Goal: Book appointment/travel/reservation

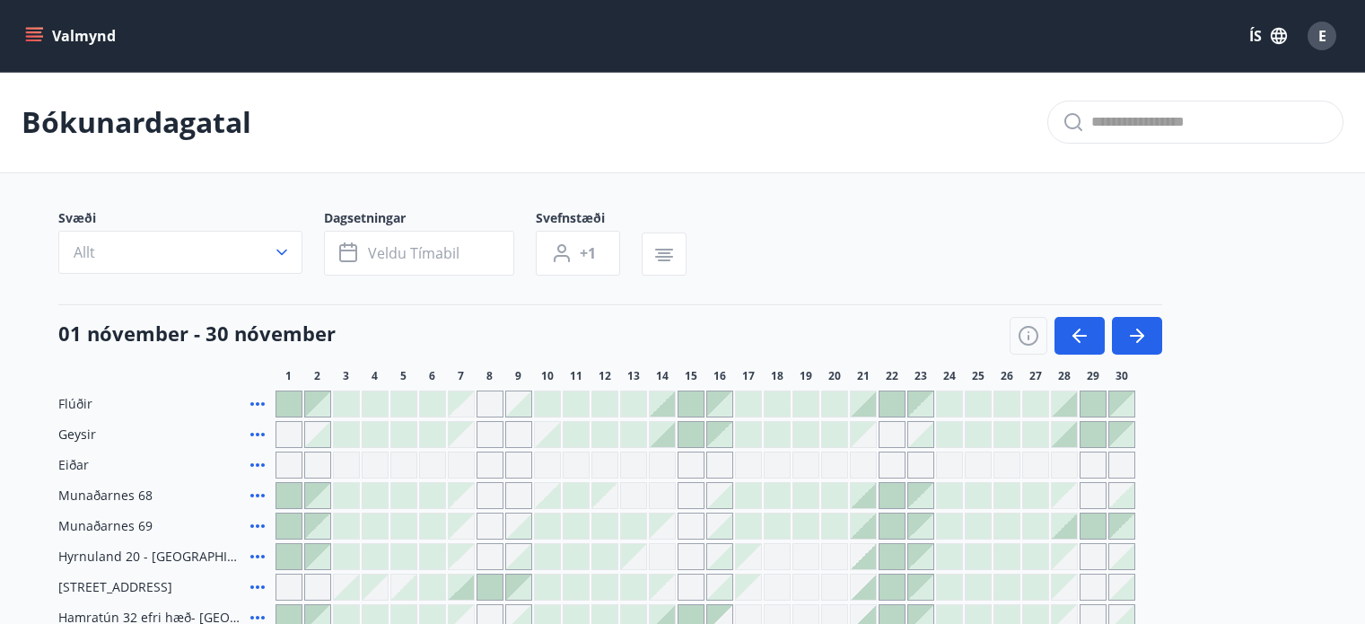
scroll to position [179, 0]
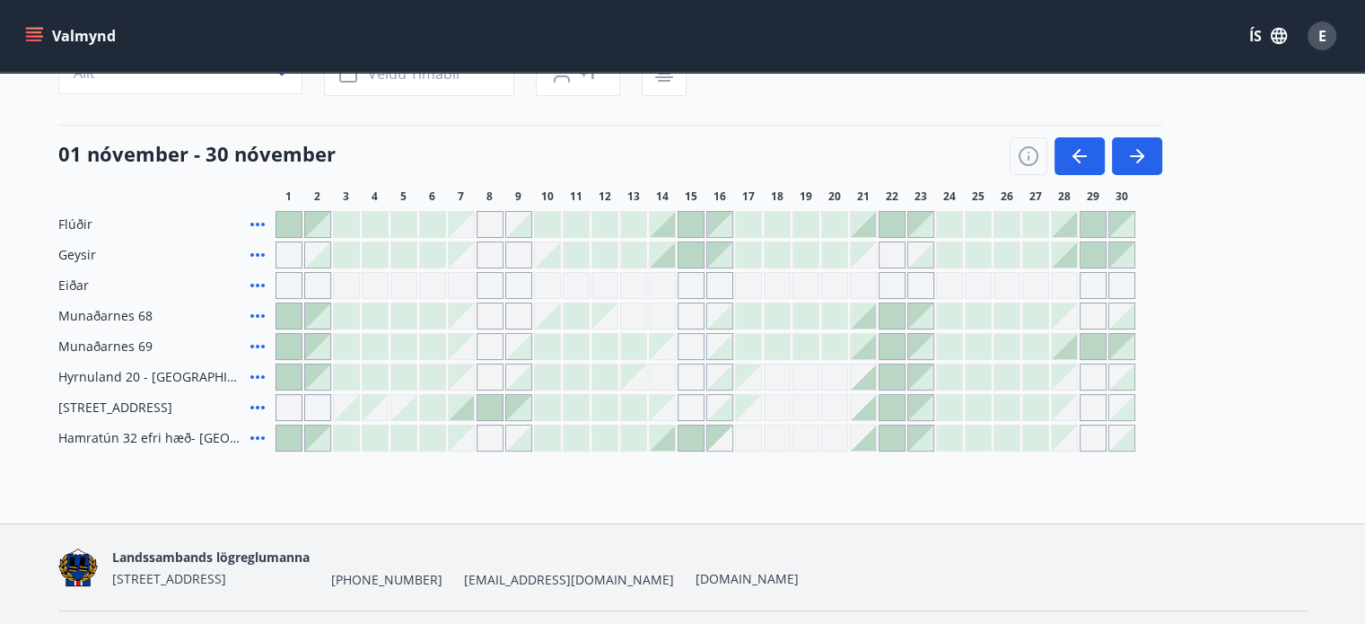
click at [4, 197] on main "Bókunardagatal Svæði Allt Dagsetningar Veldu tímabil Svefnstæði +1 [DATE] - [DA…" at bounding box center [682, 171] width 1365 height 559
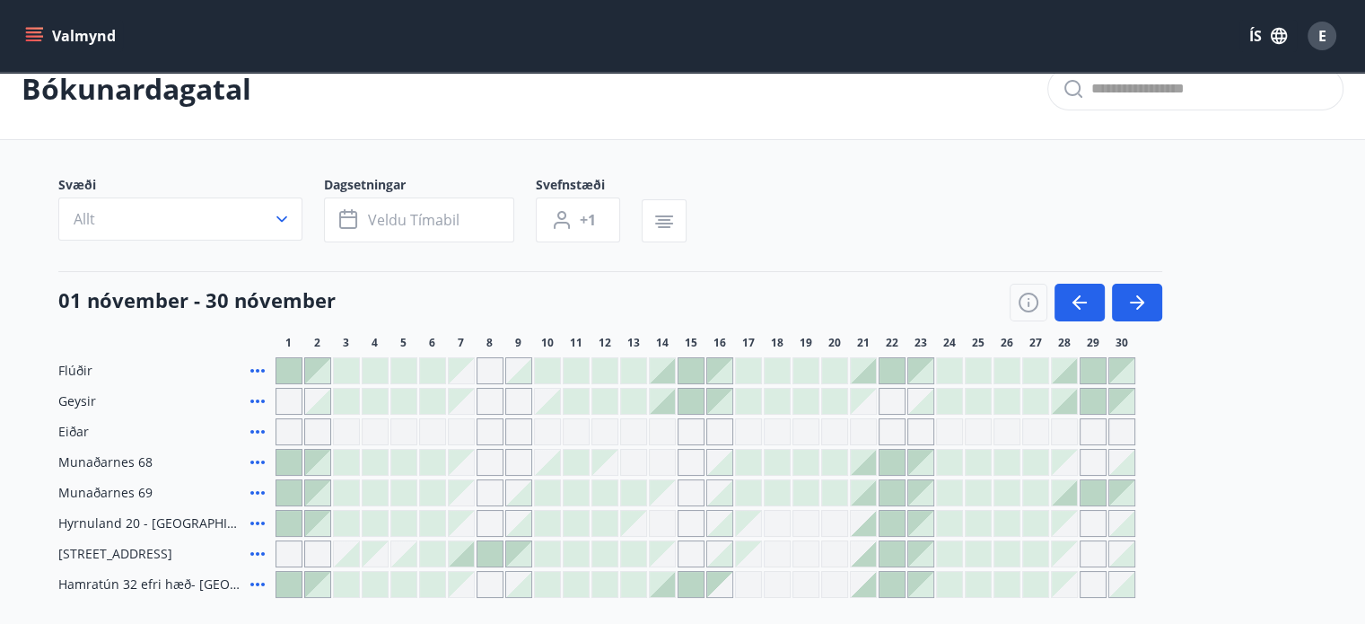
scroll to position [36, 0]
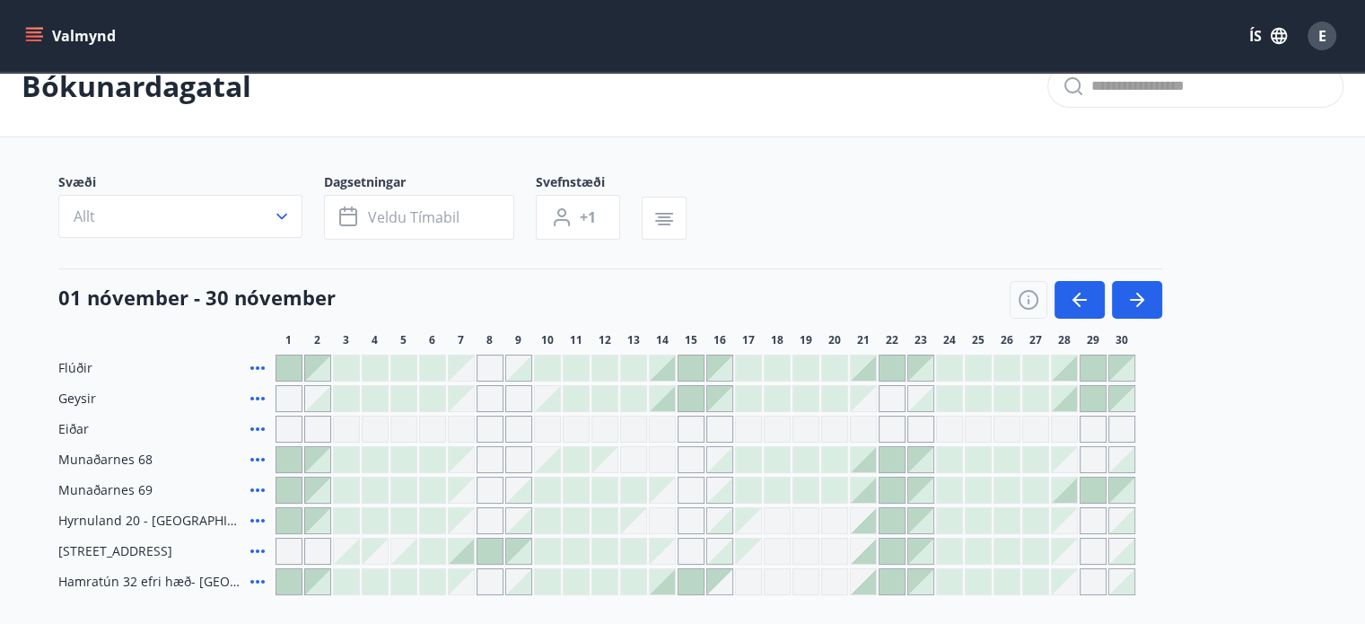
click at [14, 247] on main "Bókunardagatal Svæði Allt Dagsetningar Veldu tímabil Svefnstæði +1 [DATE] - [DA…" at bounding box center [682, 315] width 1365 height 559
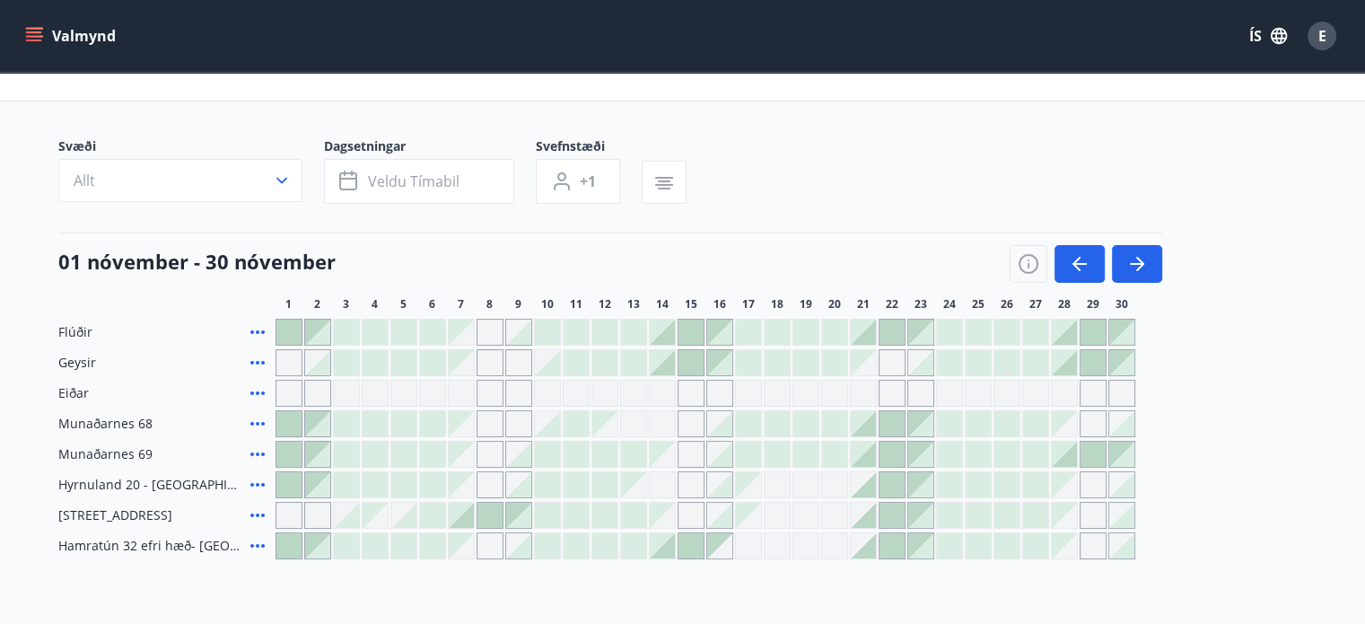
scroll to position [108, 0]
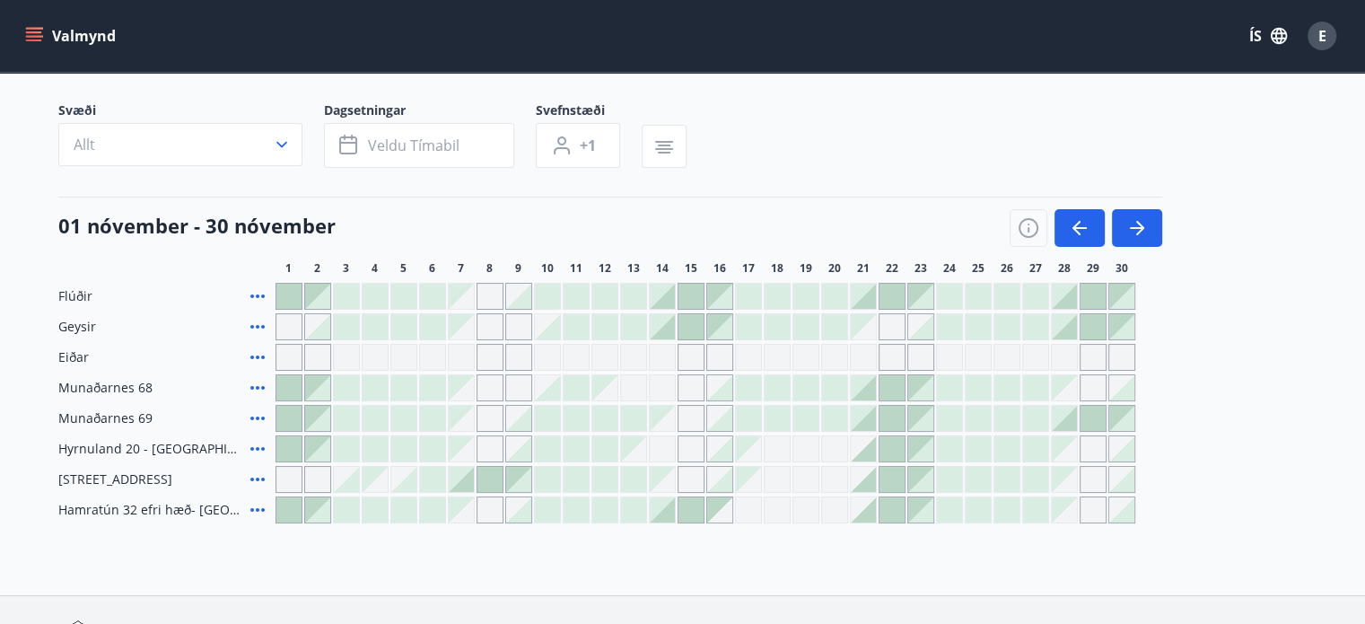
click at [474, 518] on div at bounding box center [706, 509] width 860 height 27
click at [188, 78] on main "Bókunardagatal Svæði Allt Dagsetningar Veldu tímabil Svefnstæði +1 [DATE] - [DA…" at bounding box center [682, 243] width 1365 height 559
click at [1022, 103] on div "Svæði Allt Dagsetningar Veldu tímabil Svefnstæði +1" at bounding box center [682, 138] width 1249 height 74
drag, startPoint x: 1027, startPoint y: 6, endPoint x: 854, endPoint y: 107, distance: 199.5
click at [854, 107] on div "Svæði Allt Dagsetningar Veldu tímabil Svefnstæði +1" at bounding box center [682, 138] width 1249 height 74
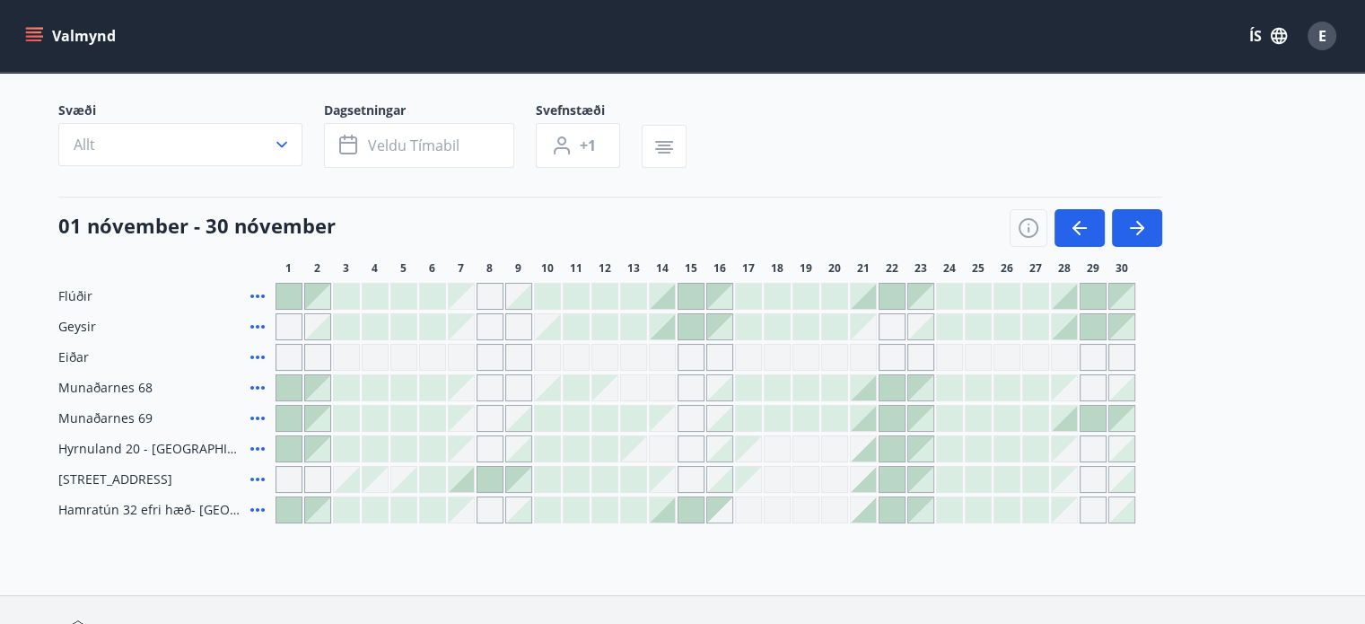
click at [765, 115] on div "Svæði Allt Dagsetningar Veldu tímabil Svefnstæði +1" at bounding box center [682, 138] width 1249 height 74
drag, startPoint x: 1051, startPoint y: 14, endPoint x: 879, endPoint y: 111, distance: 196.9
click at [879, 111] on div "Svæði Allt Dagsetningar Veldu tímabil Svefnstæði +1" at bounding box center [682, 138] width 1249 height 74
click at [951, 105] on div "Svæði Allt Dagsetningar Veldu tímabil Svefnstæði +1" at bounding box center [682, 138] width 1249 height 74
click at [797, 161] on div "Svæði Allt Dagsetningar Veldu tímabil Svefnstæði +1" at bounding box center [682, 138] width 1249 height 74
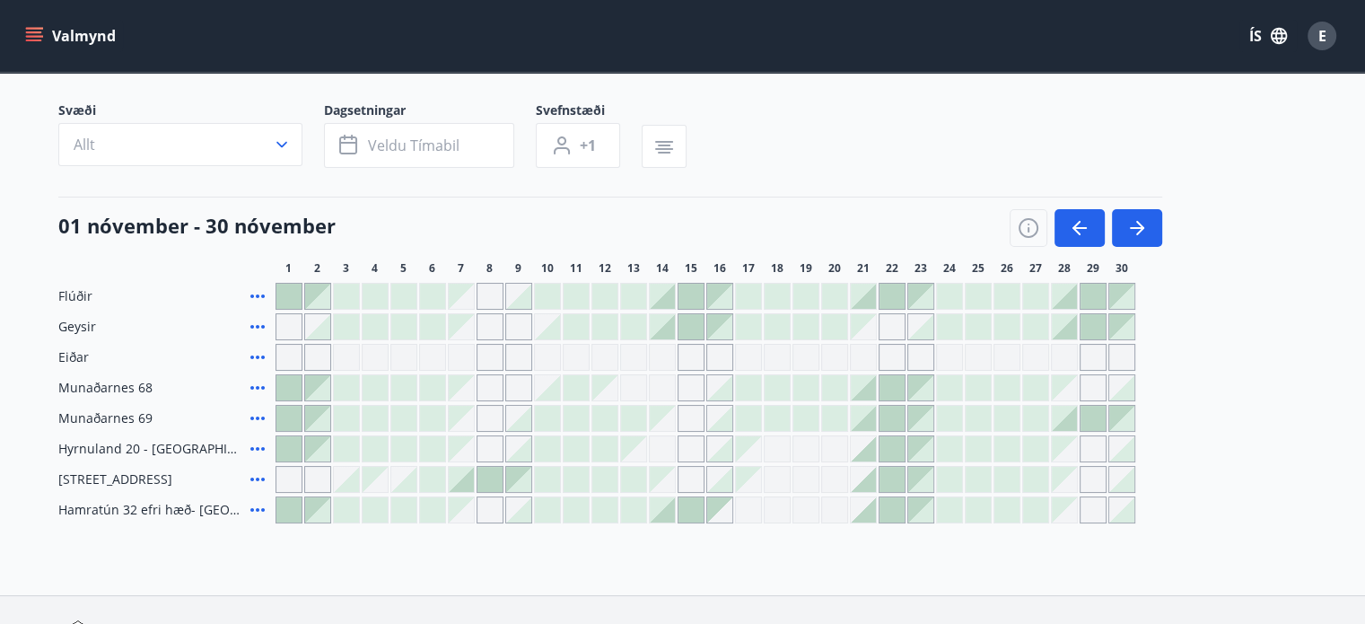
click at [797, 161] on div "Svæði Allt Dagsetningar Veldu tímabil Svefnstæði +1" at bounding box center [682, 138] width 1249 height 74
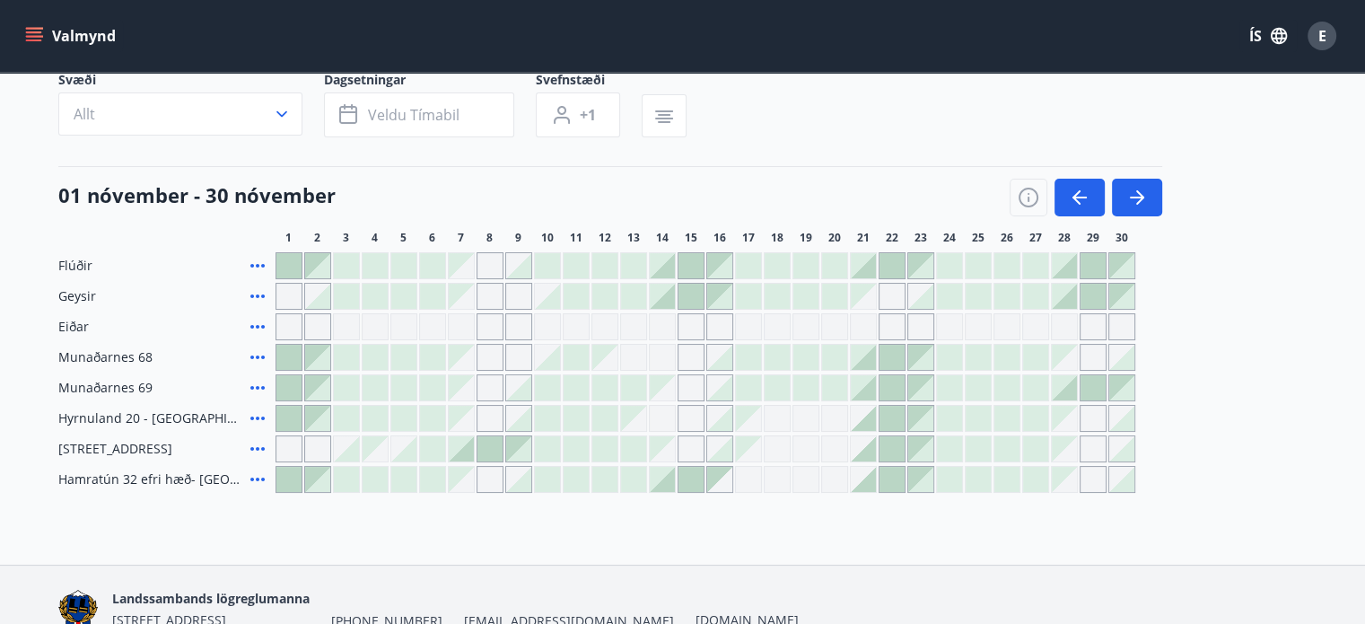
scroll to position [144, 0]
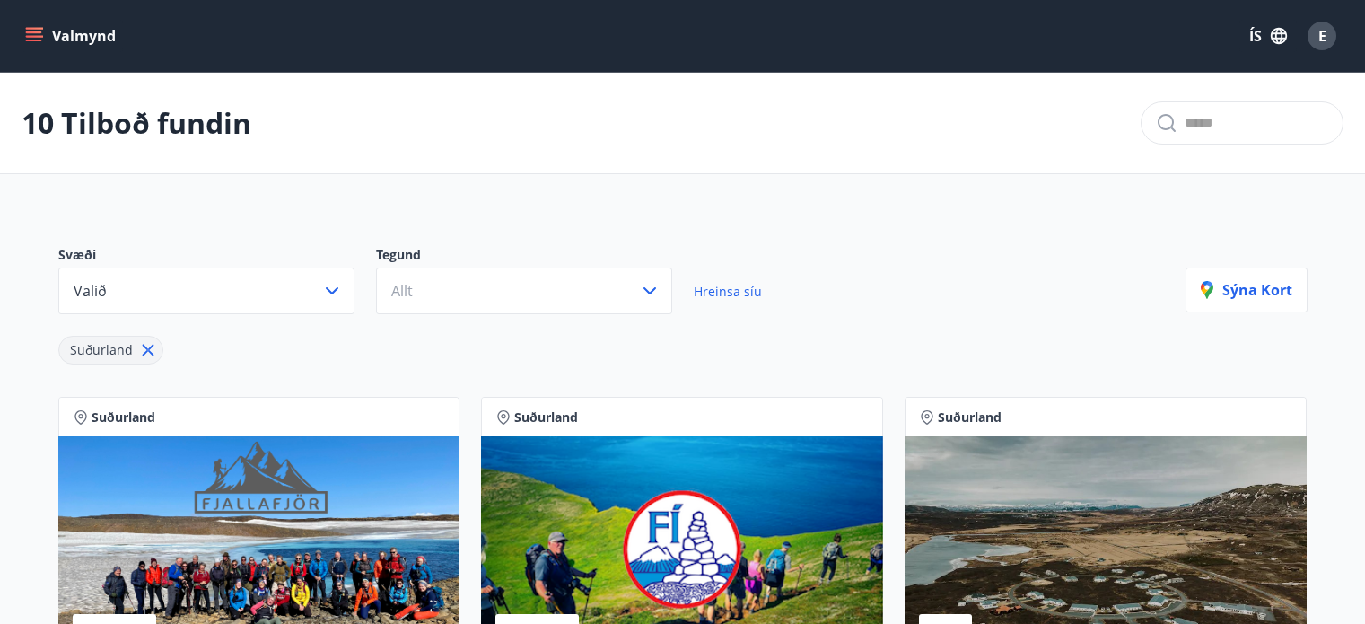
scroll to position [1007, 0]
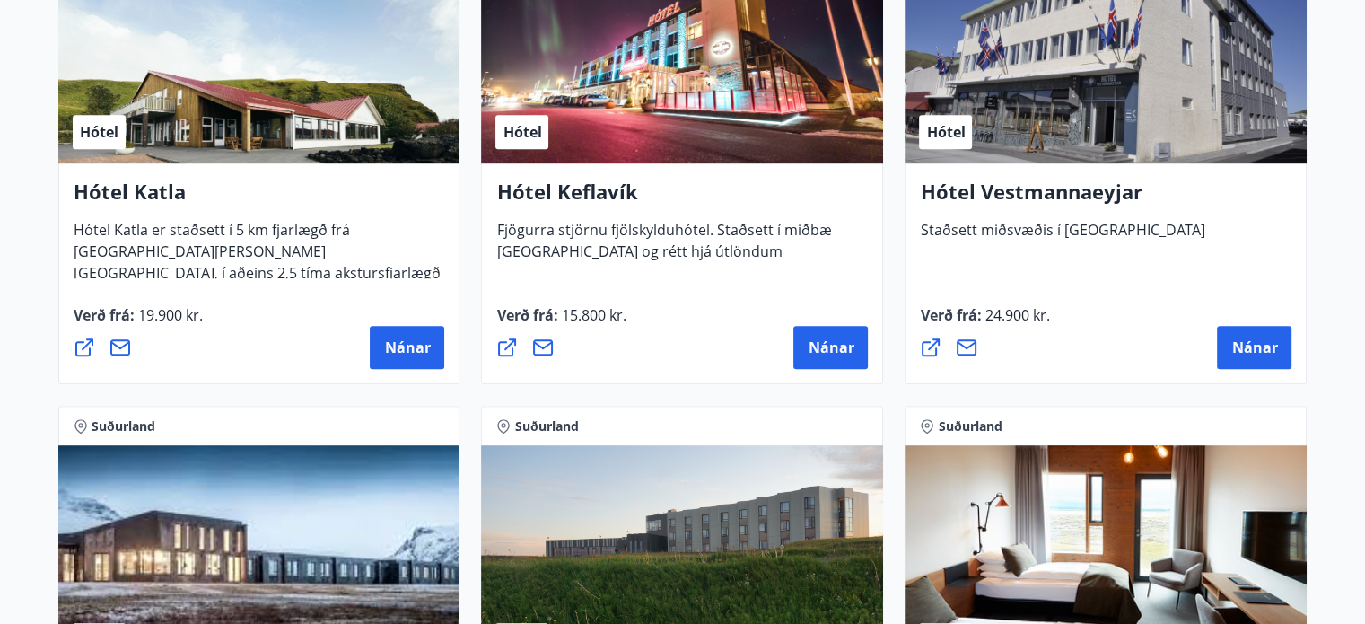
click at [472, 28] on div "Suðurland Hótel Hótel Keflavík Fjögurra stjörnu fjölskylduhótel. Staðsett í mið…" at bounding box center [682, 141] width 424 height 508
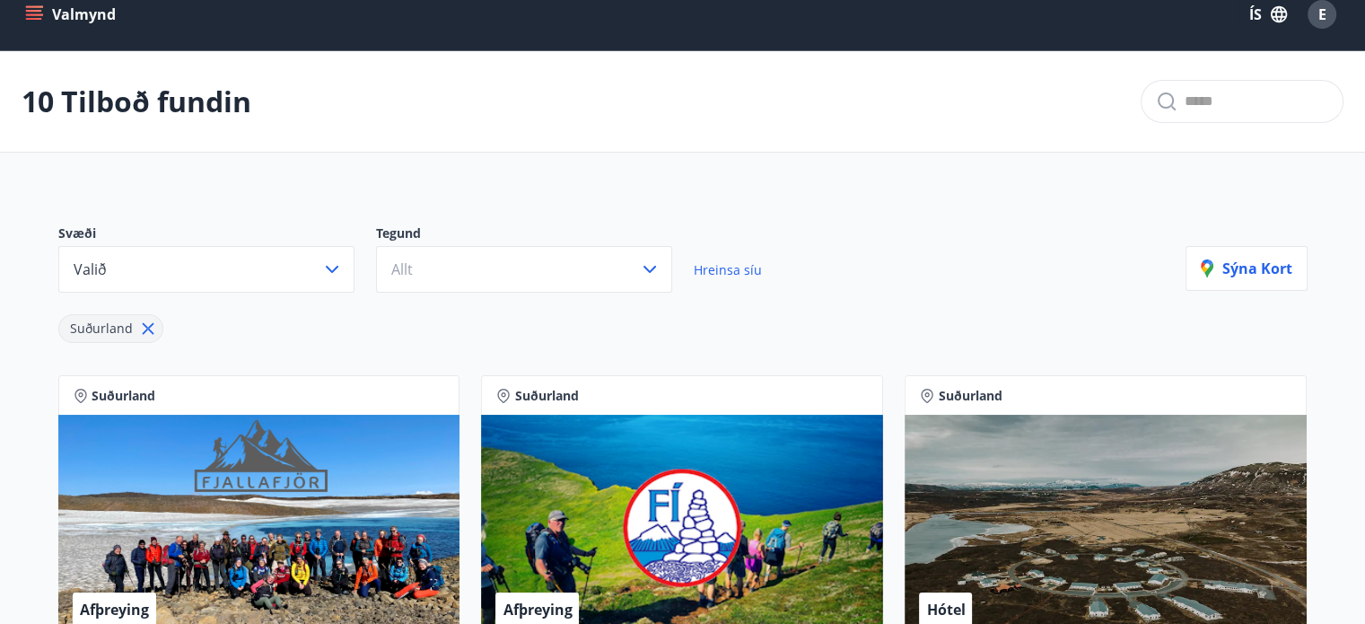
scroll to position [0, 0]
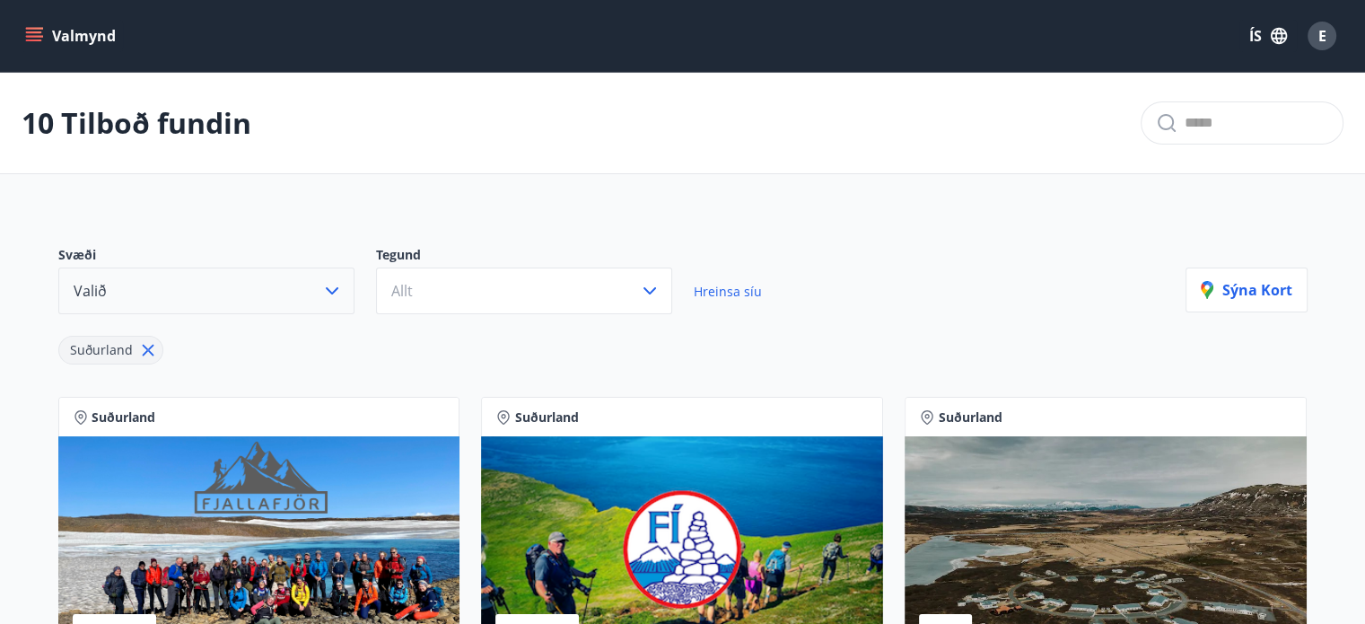
click at [325, 285] on icon "button" at bounding box center [332, 291] width 22 height 22
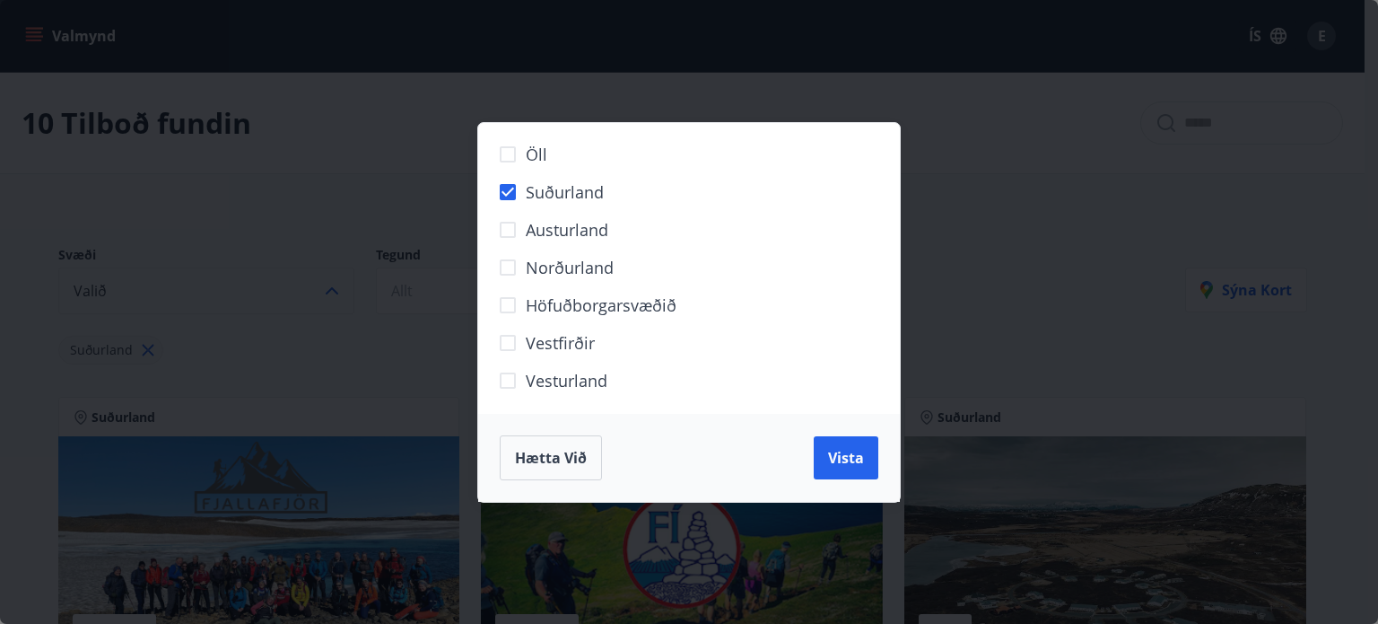
click at [582, 104] on div "Öll Suðurland Austurland Norðurland Höfuðborgarsvæðið Vestfirðir Vesturland Hæt…" at bounding box center [689, 312] width 1378 height 624
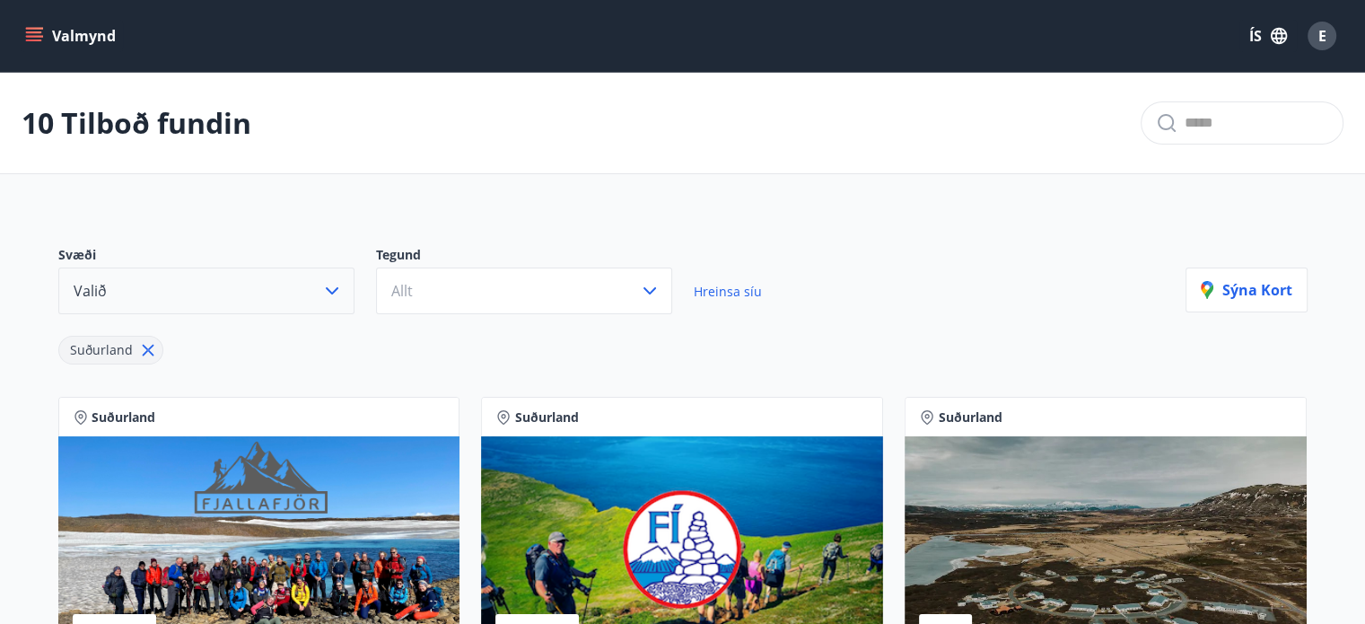
click at [28, 22] on button "Valmynd" at bounding box center [72, 36] width 101 height 32
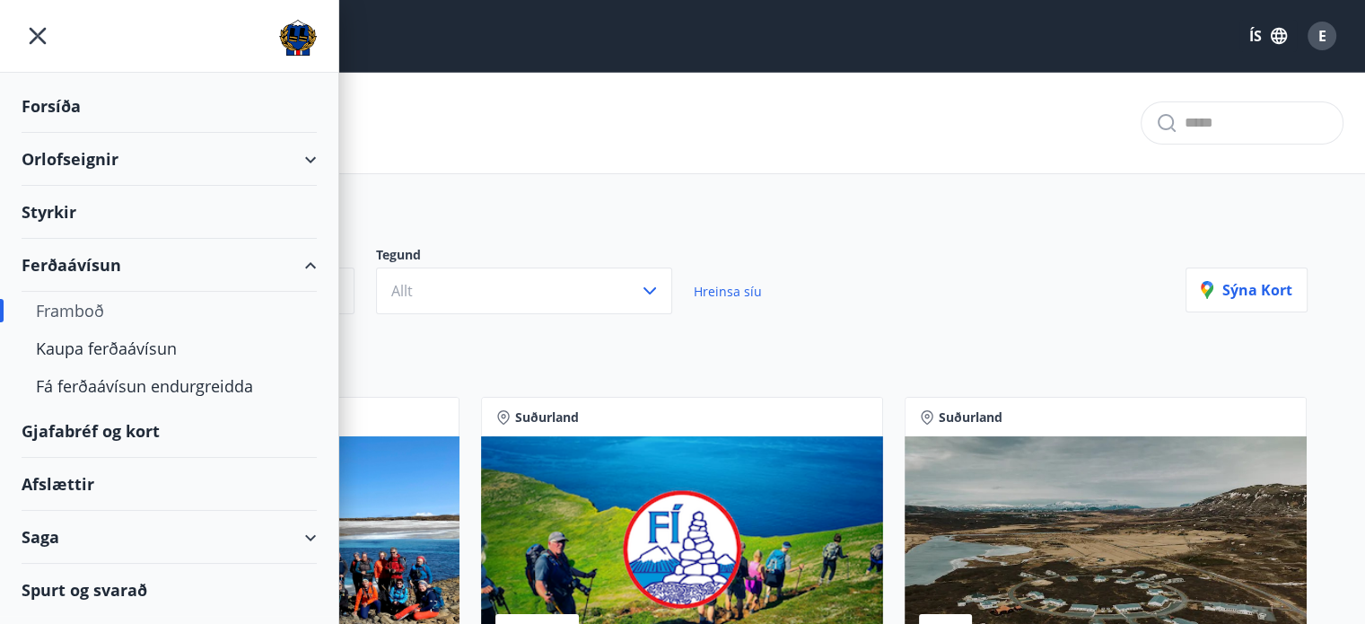
click at [302, 157] on div "Orlofseignir" at bounding box center [169, 159] width 295 height 53
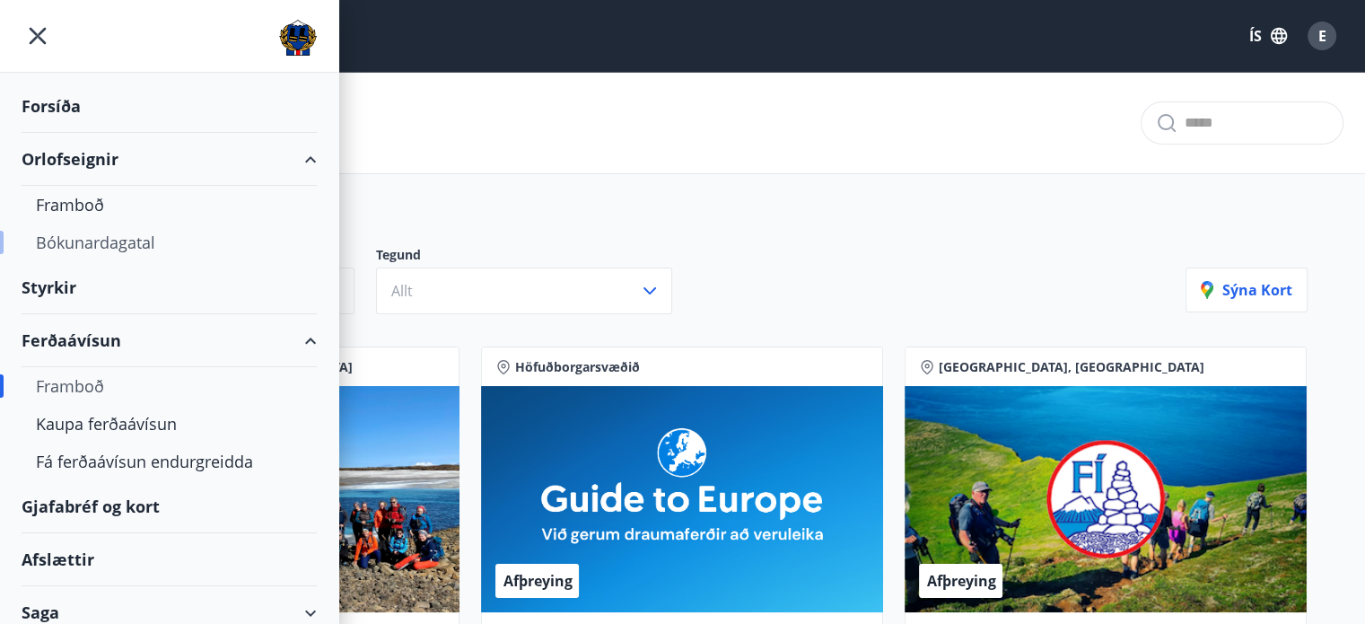
click at [115, 238] on div "Bókunardagatal" at bounding box center [169, 242] width 267 height 38
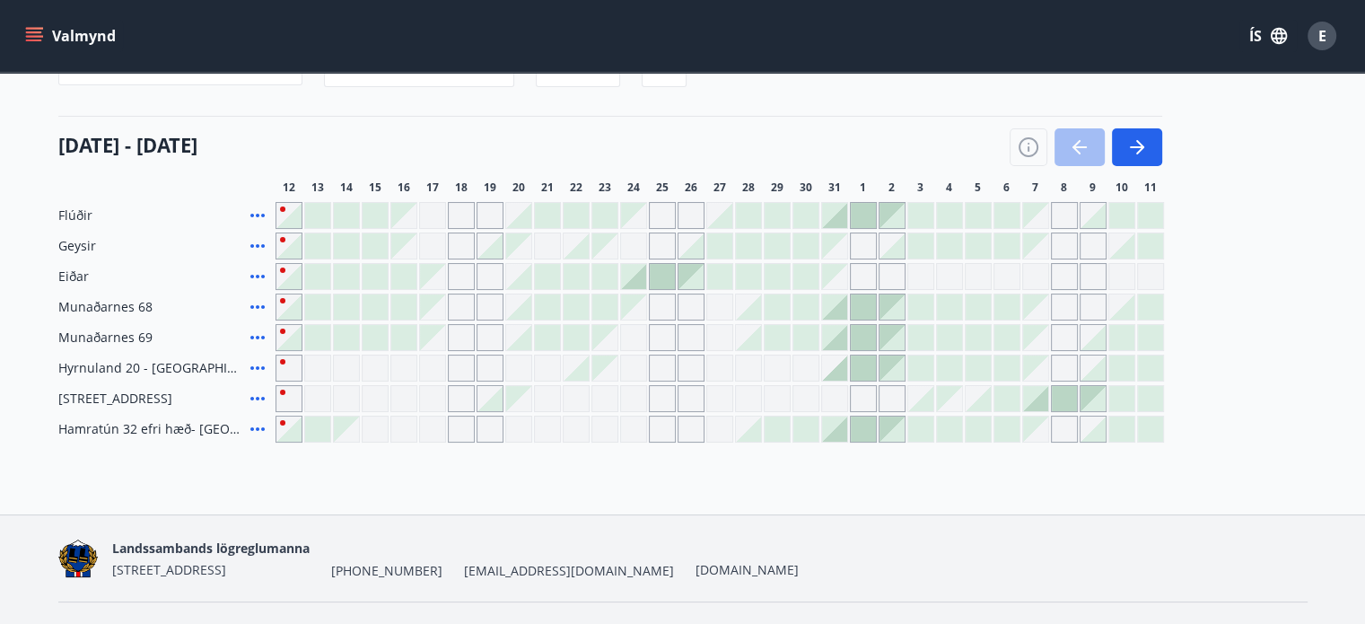
scroll to position [215, 0]
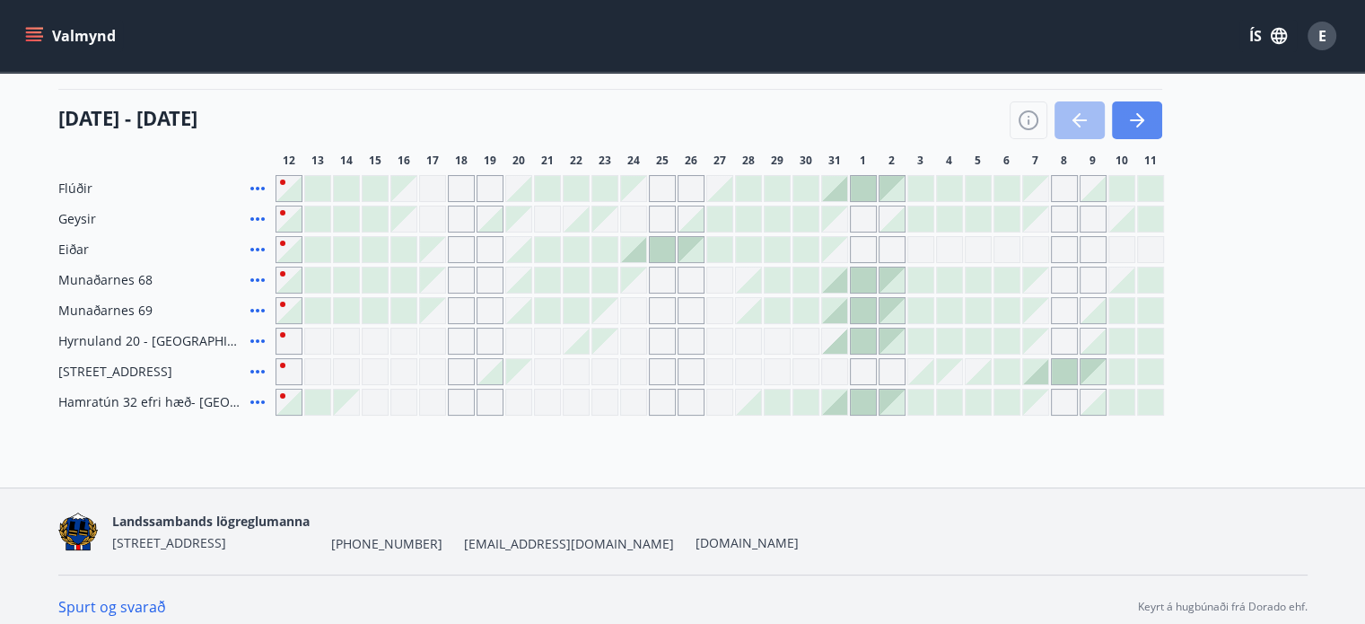
click at [1140, 131] on button "button" at bounding box center [1137, 120] width 50 height 38
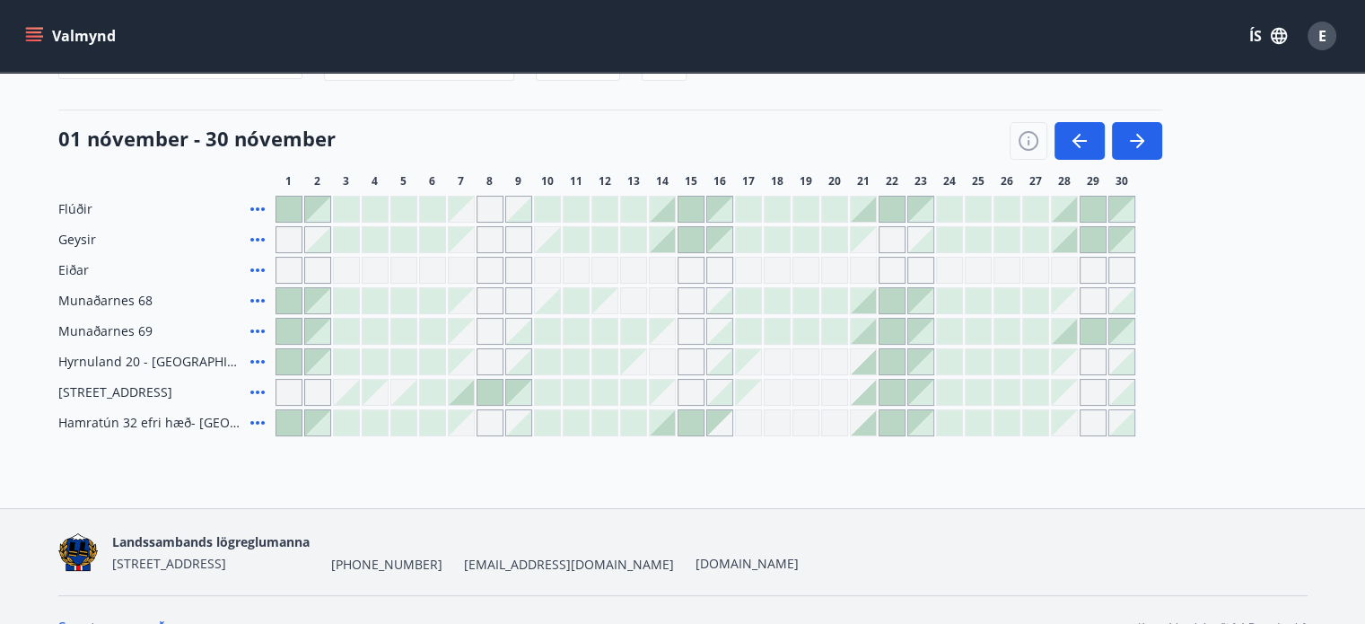
scroll to position [193, 0]
click at [792, 92] on div "Svæði Allt Dagsetningar Veldu tímabil Svefnstæði +1 01 nóvember - 30 nóvember 1…" at bounding box center [682, 227] width 1249 height 422
click at [29, 39] on icon "menu" at bounding box center [34, 40] width 16 height 2
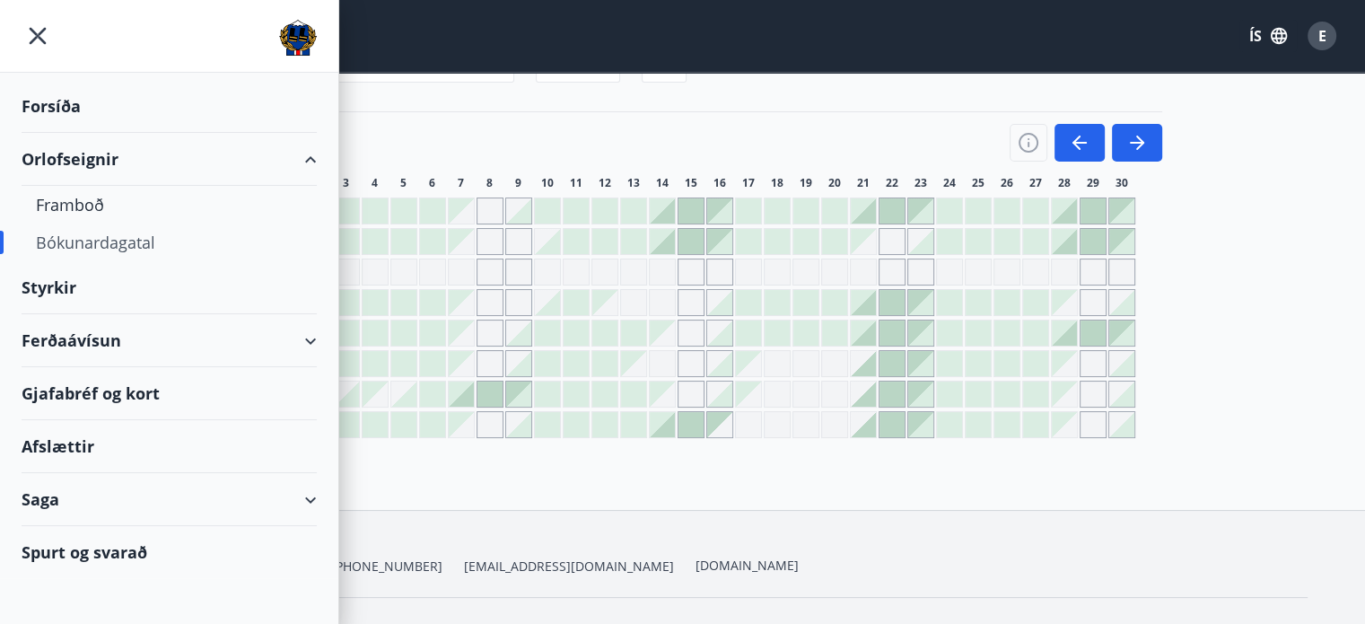
click at [81, 440] on div "Afslættir" at bounding box center [169, 446] width 295 height 53
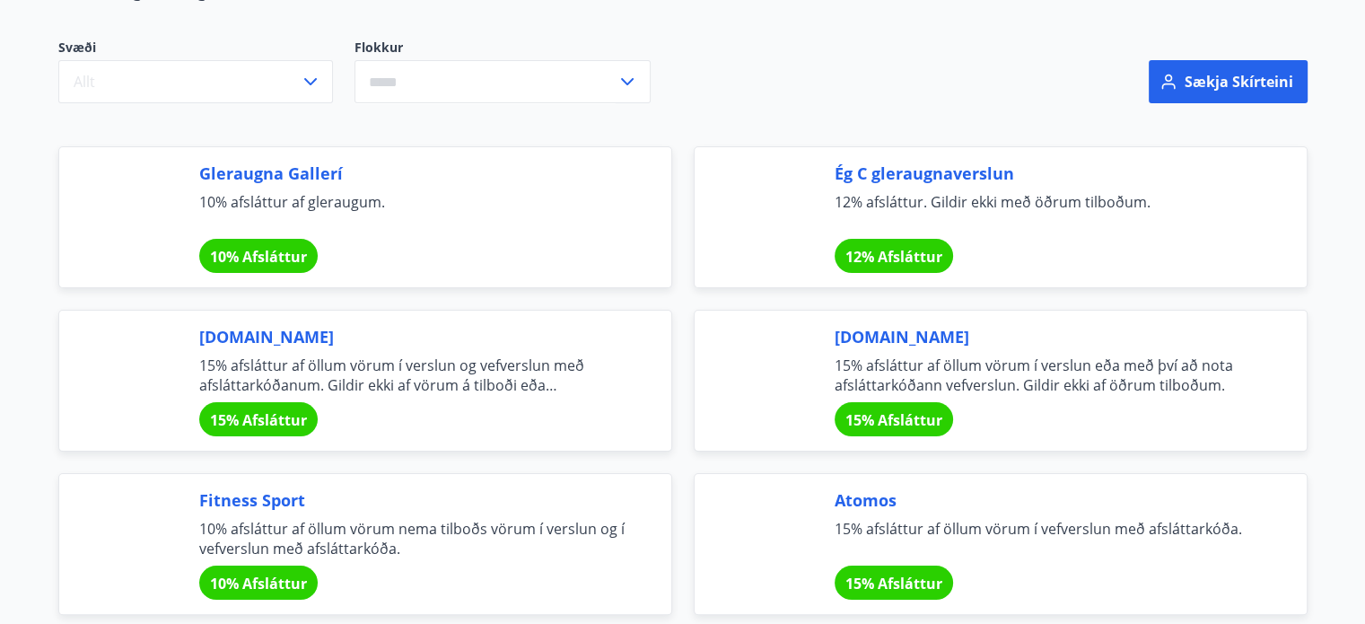
scroll to position [251, 0]
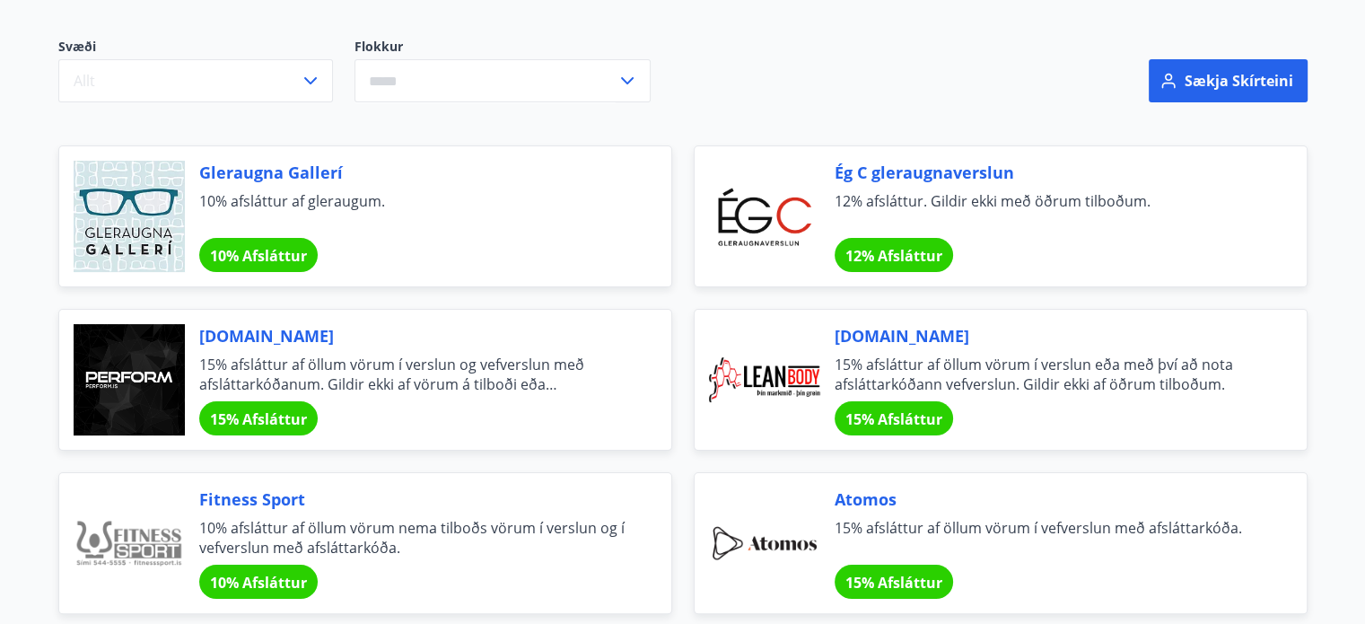
click at [877, 253] on span "12% Afsláttur" at bounding box center [893, 256] width 97 height 20
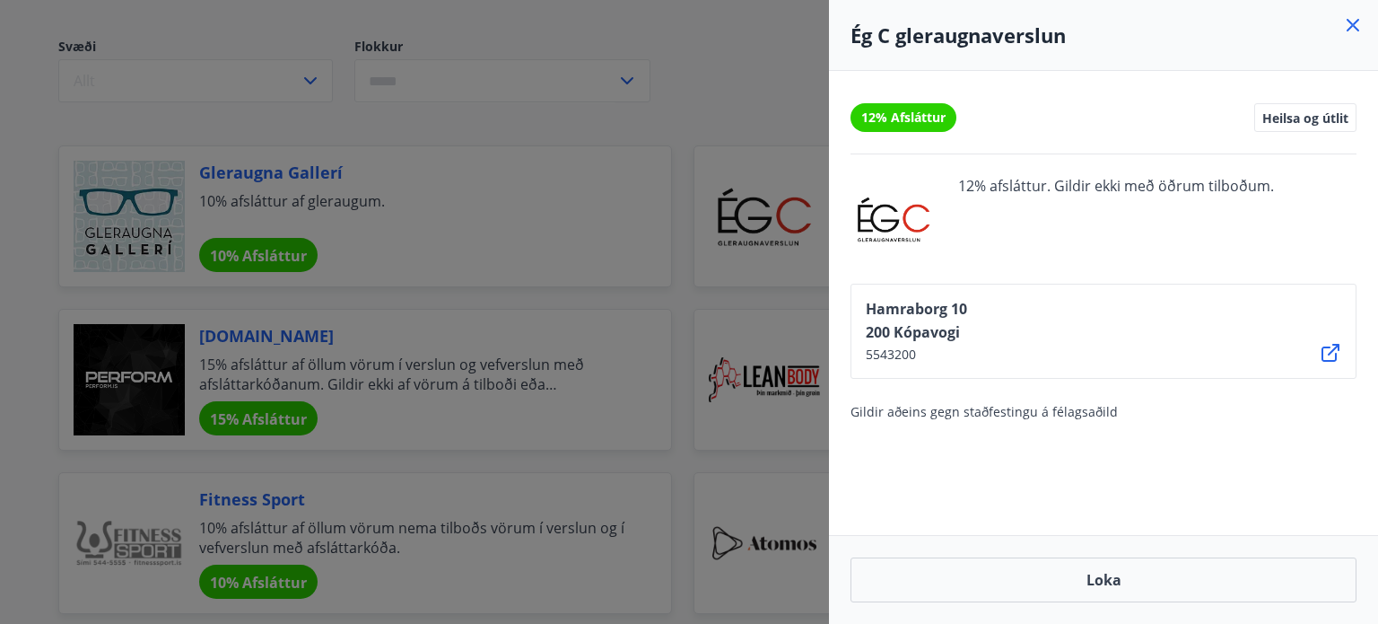
click at [1356, 22] on icon at bounding box center [1353, 25] width 13 height 13
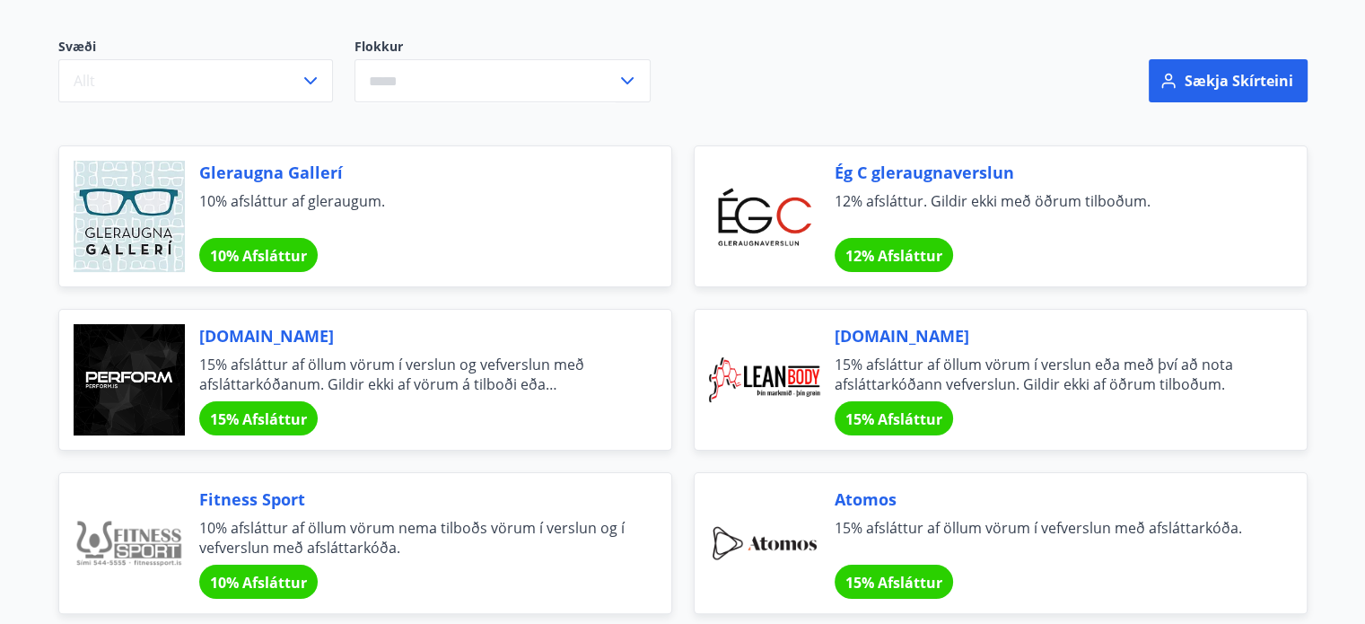
click at [479, 31] on div "Svæði Allt Flokkur ​" at bounding box center [460, 80] width 847 height 129
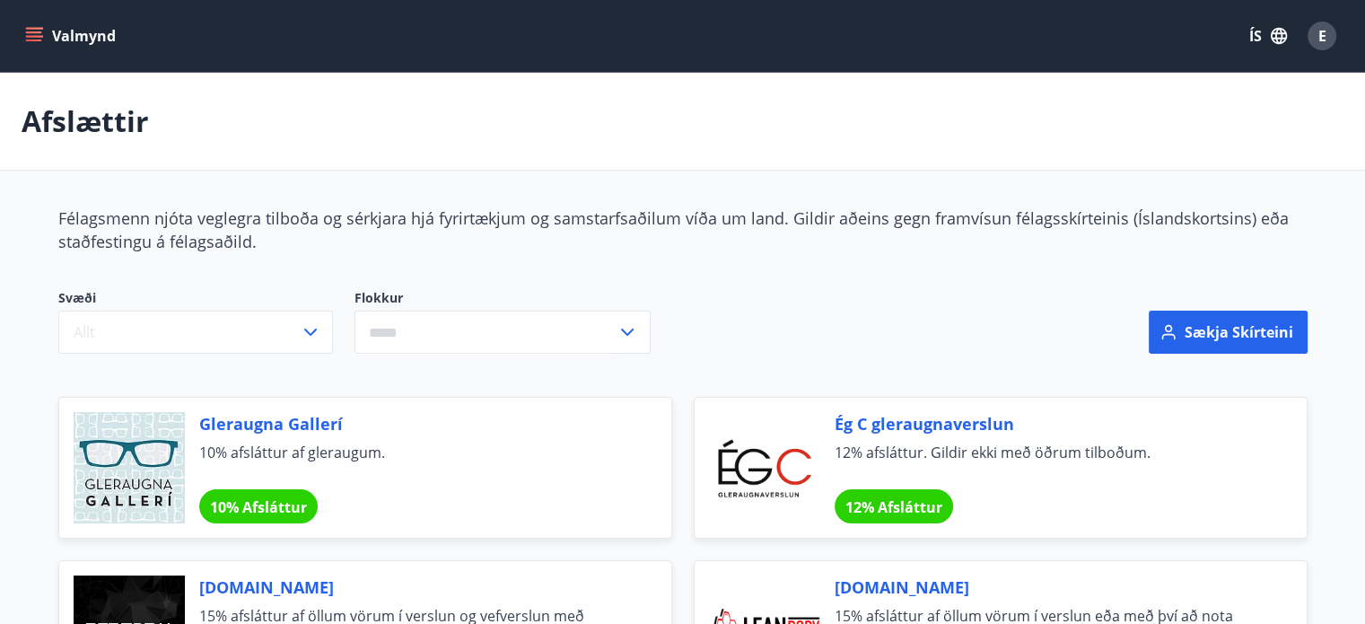
click at [30, 40] on icon "menu" at bounding box center [34, 40] width 16 height 2
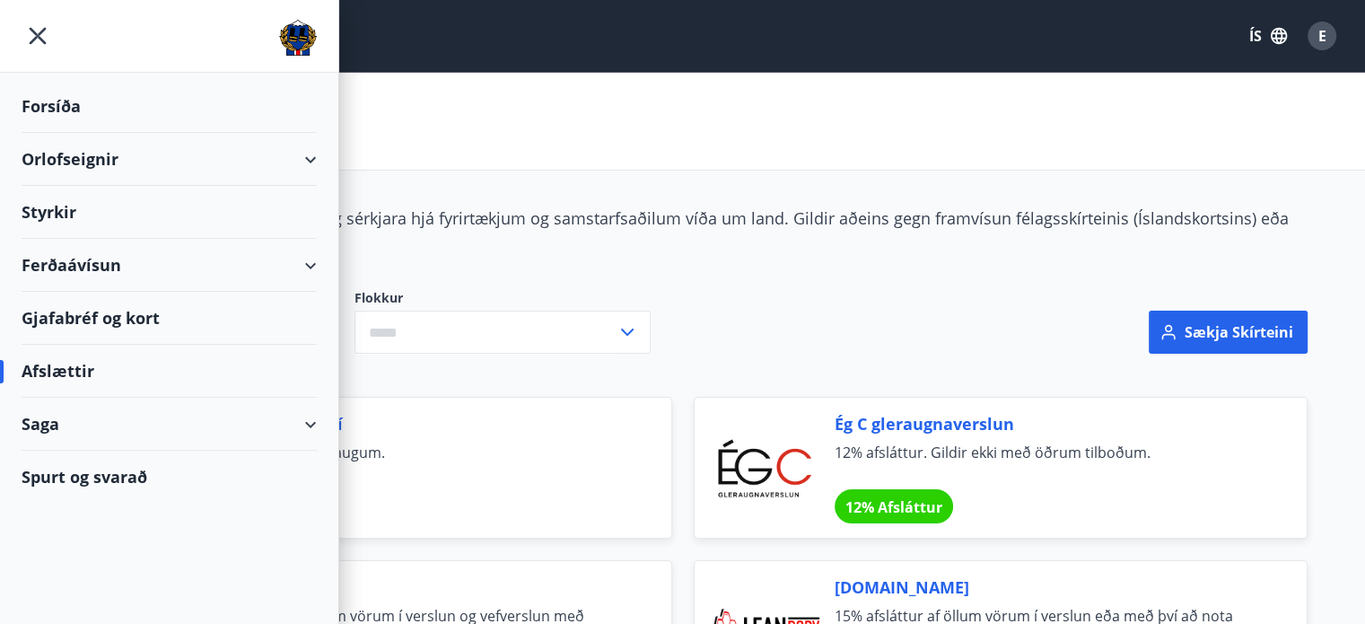
click at [75, 165] on div "Orlofseignir" at bounding box center [169, 159] width 295 height 53
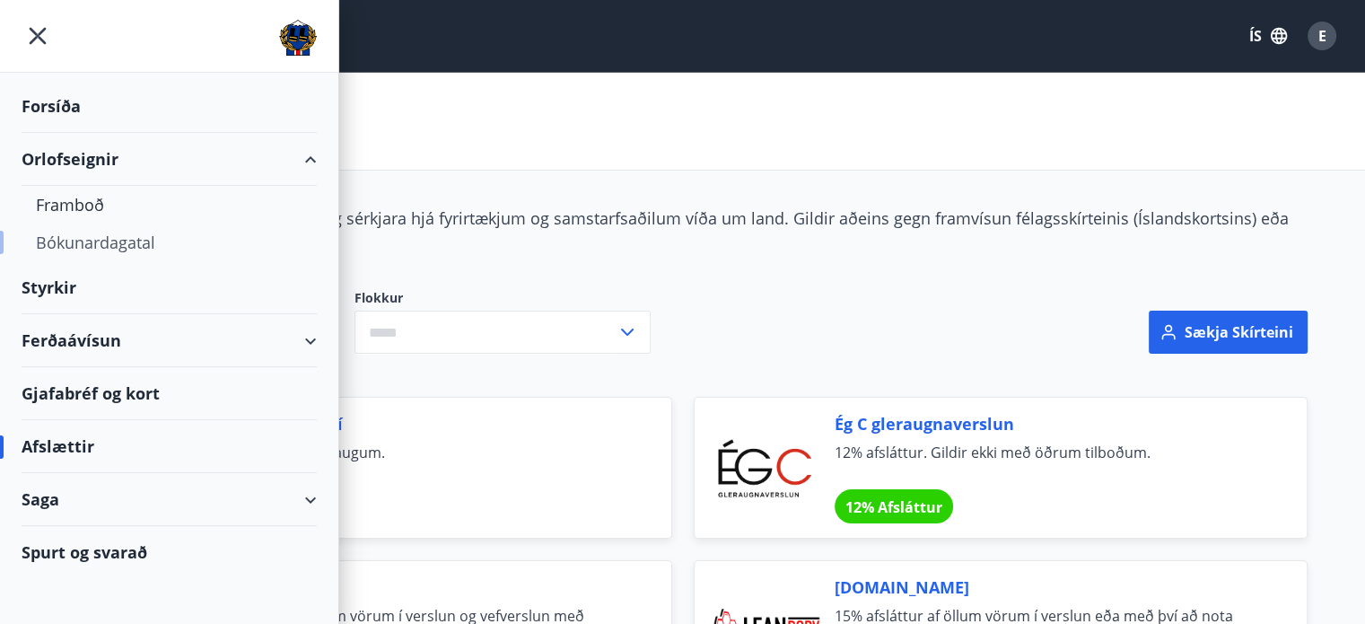
click at [99, 248] on div "Bókunardagatal" at bounding box center [169, 242] width 267 height 38
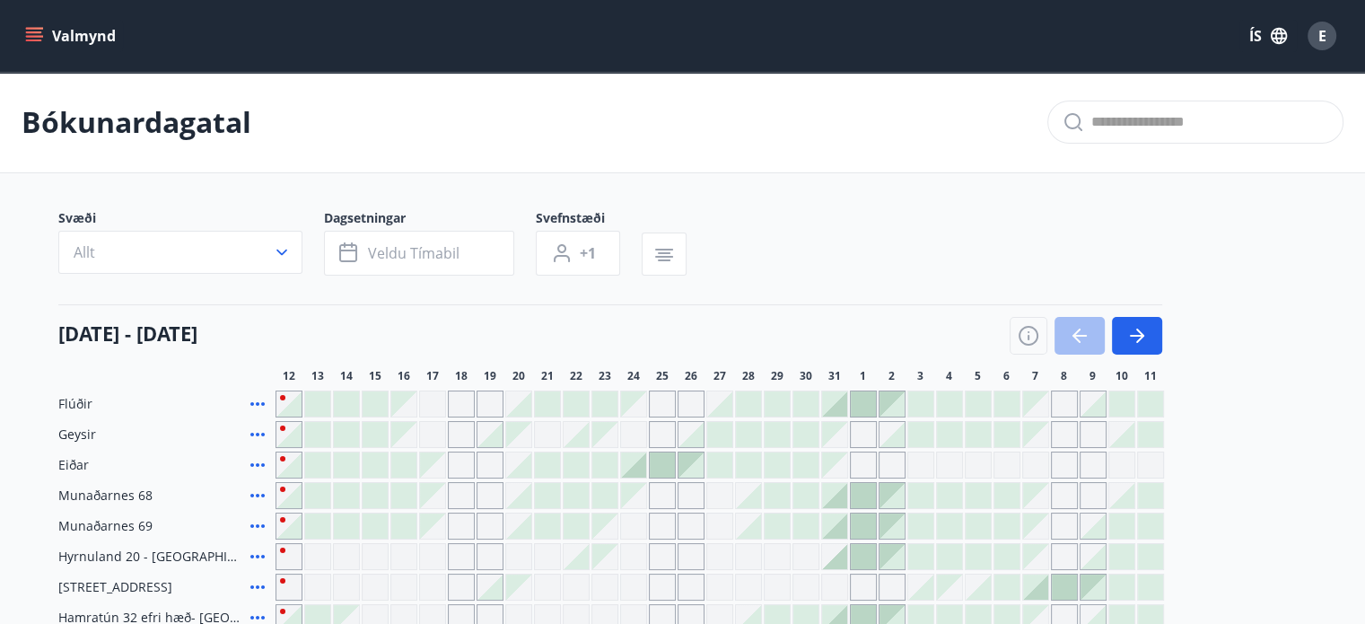
click at [516, 319] on div "12 október - 11 nóvember" at bounding box center [610, 329] width 1104 height 50
click at [1126, 343] on icon "button" at bounding box center [1137, 336] width 22 height 22
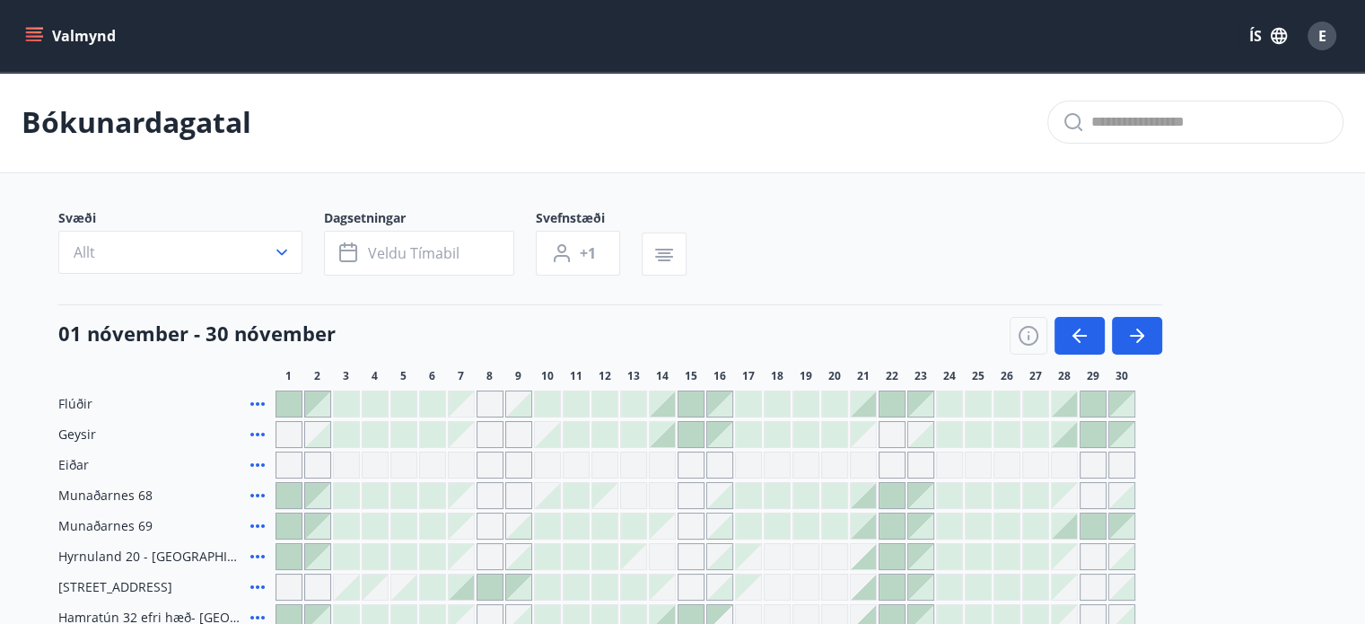
click at [730, 119] on div "Bókunardagatal" at bounding box center [682, 122] width 1365 height 101
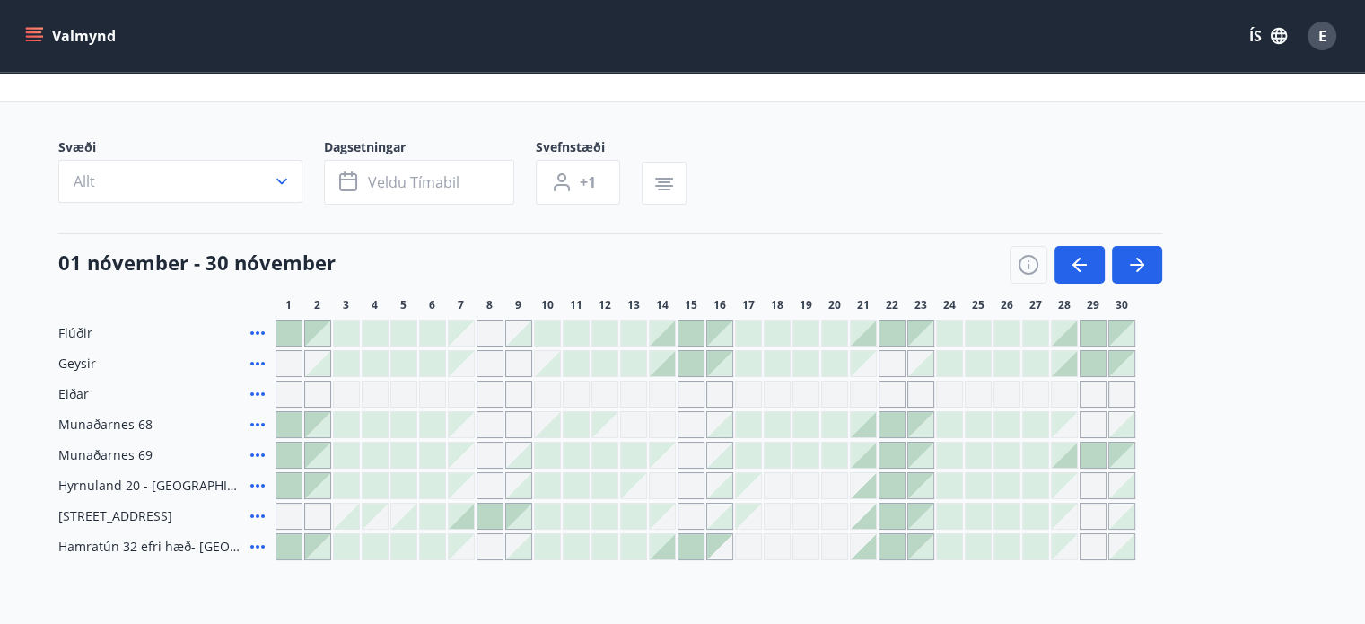
scroll to position [72, 0]
click at [773, 149] on div "Svæði Allt Dagsetningar Veldu tímabil Svefnstæði +1" at bounding box center [682, 174] width 1249 height 74
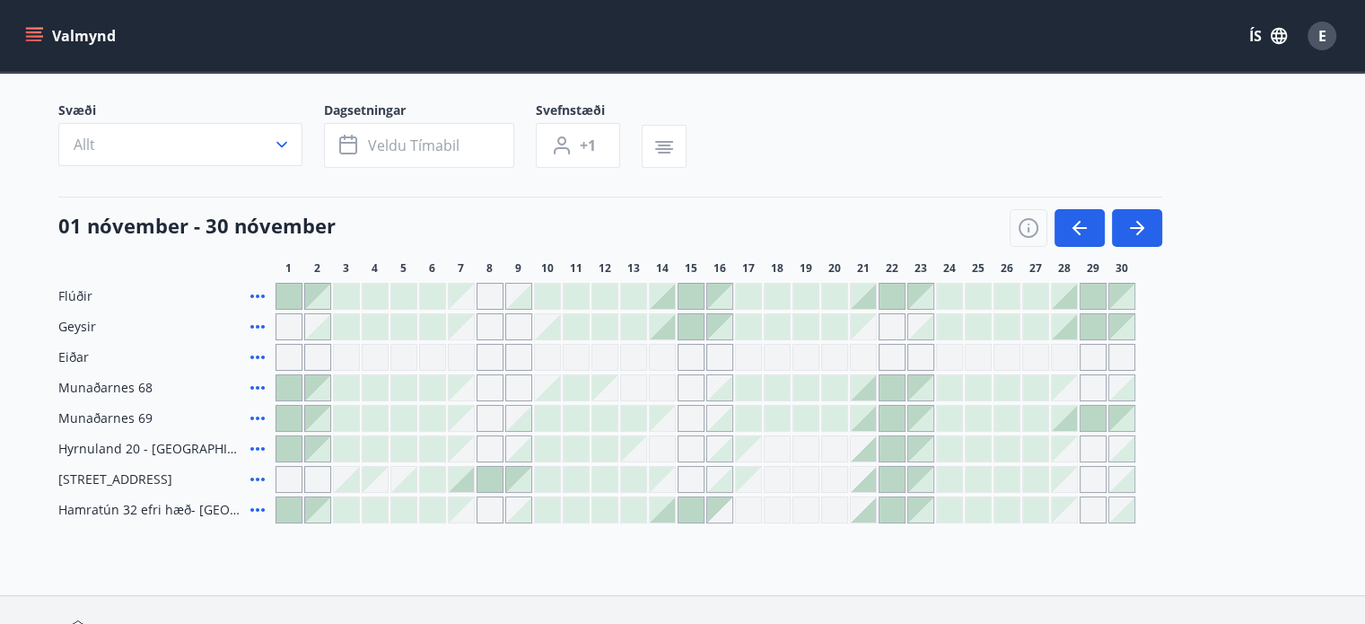
scroll to position [144, 0]
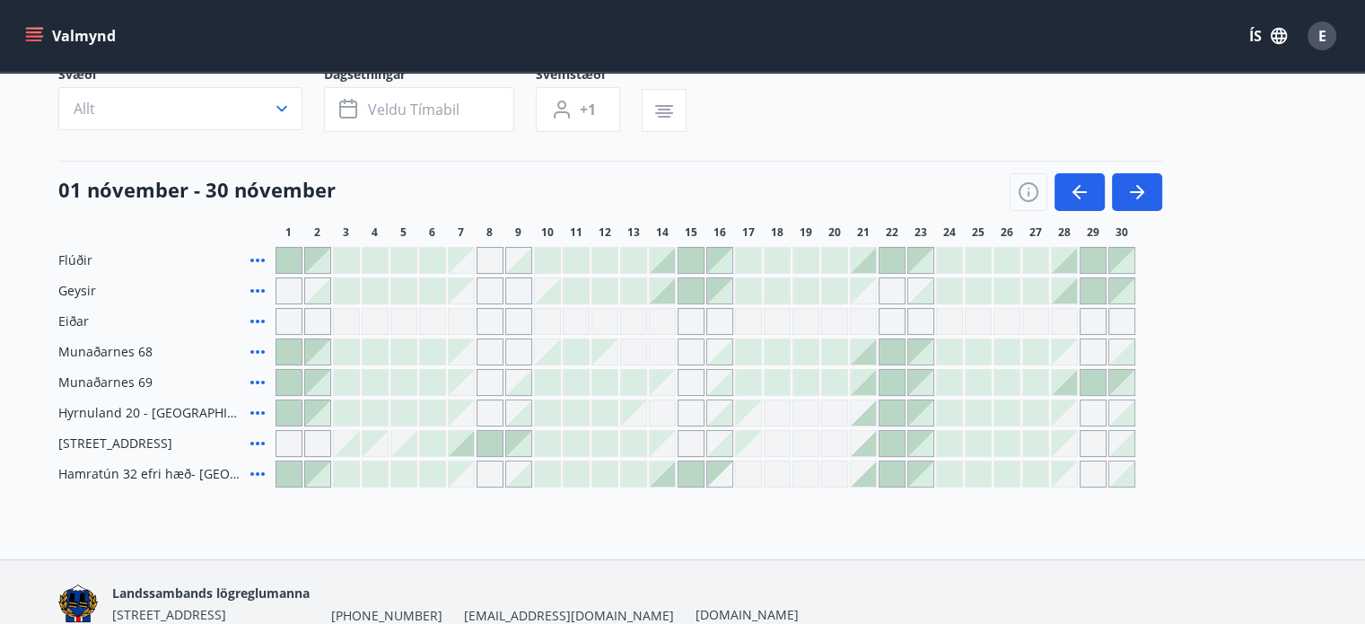
click at [1252, 292] on div "Flúðir Geysir Eiðar Munaðarnes 68 Munaðarnes 69 Hyrnuland 20 - Akureyri Hátún 4…" at bounding box center [682, 367] width 1249 height 241
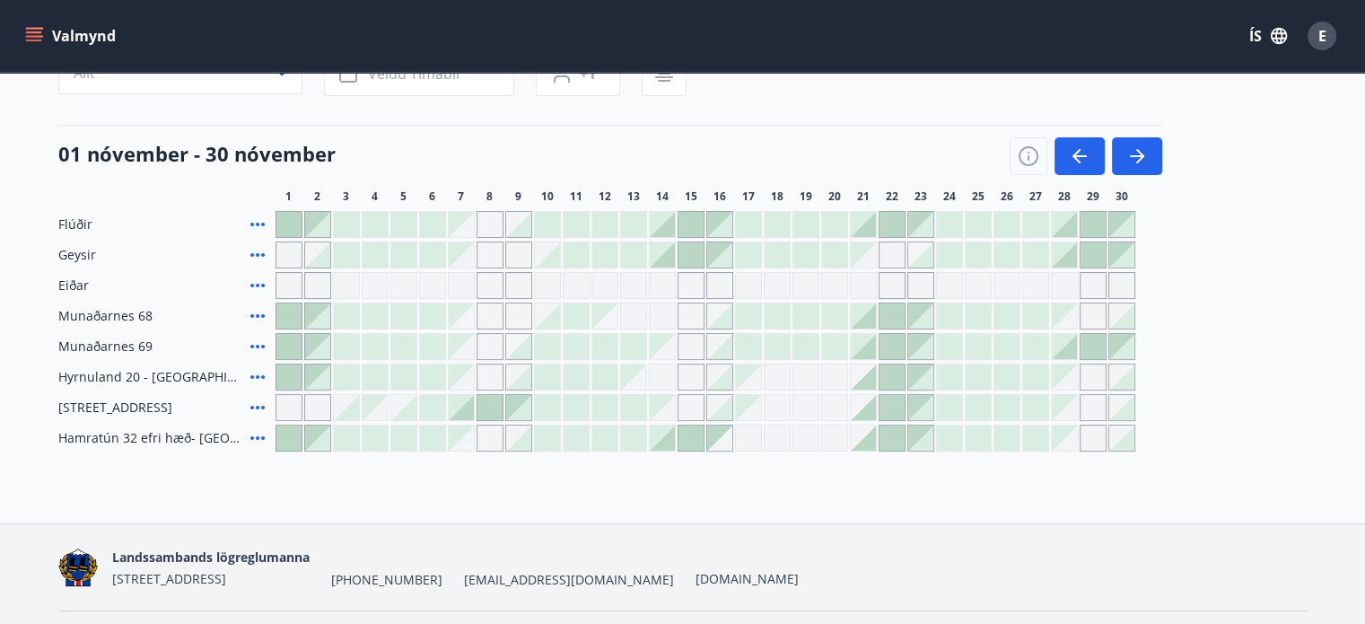
scroll to position [229, 0]
